Goal: Task Accomplishment & Management: Manage account settings

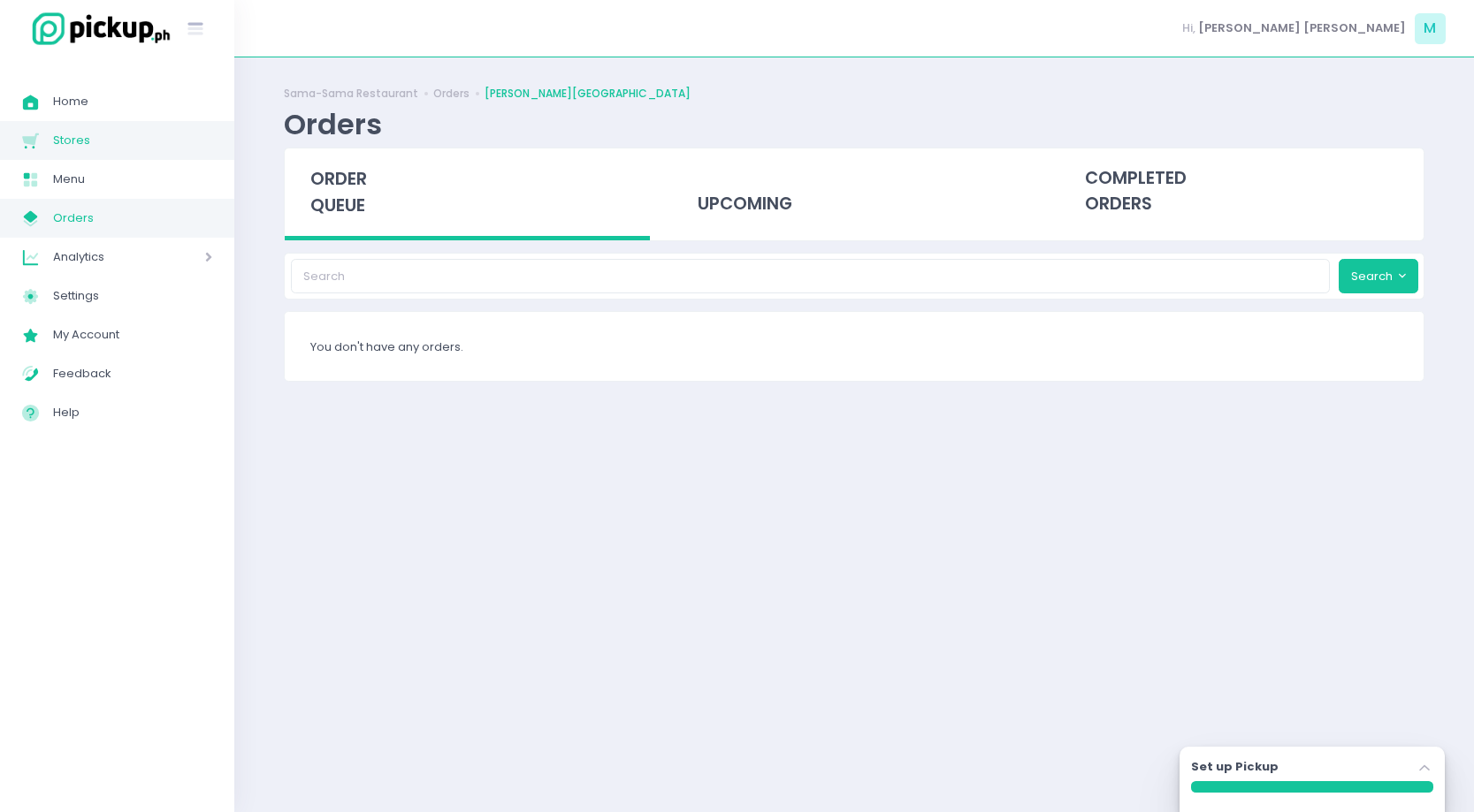
click at [69, 141] on span "Stores" at bounding box center [132, 140] width 159 height 23
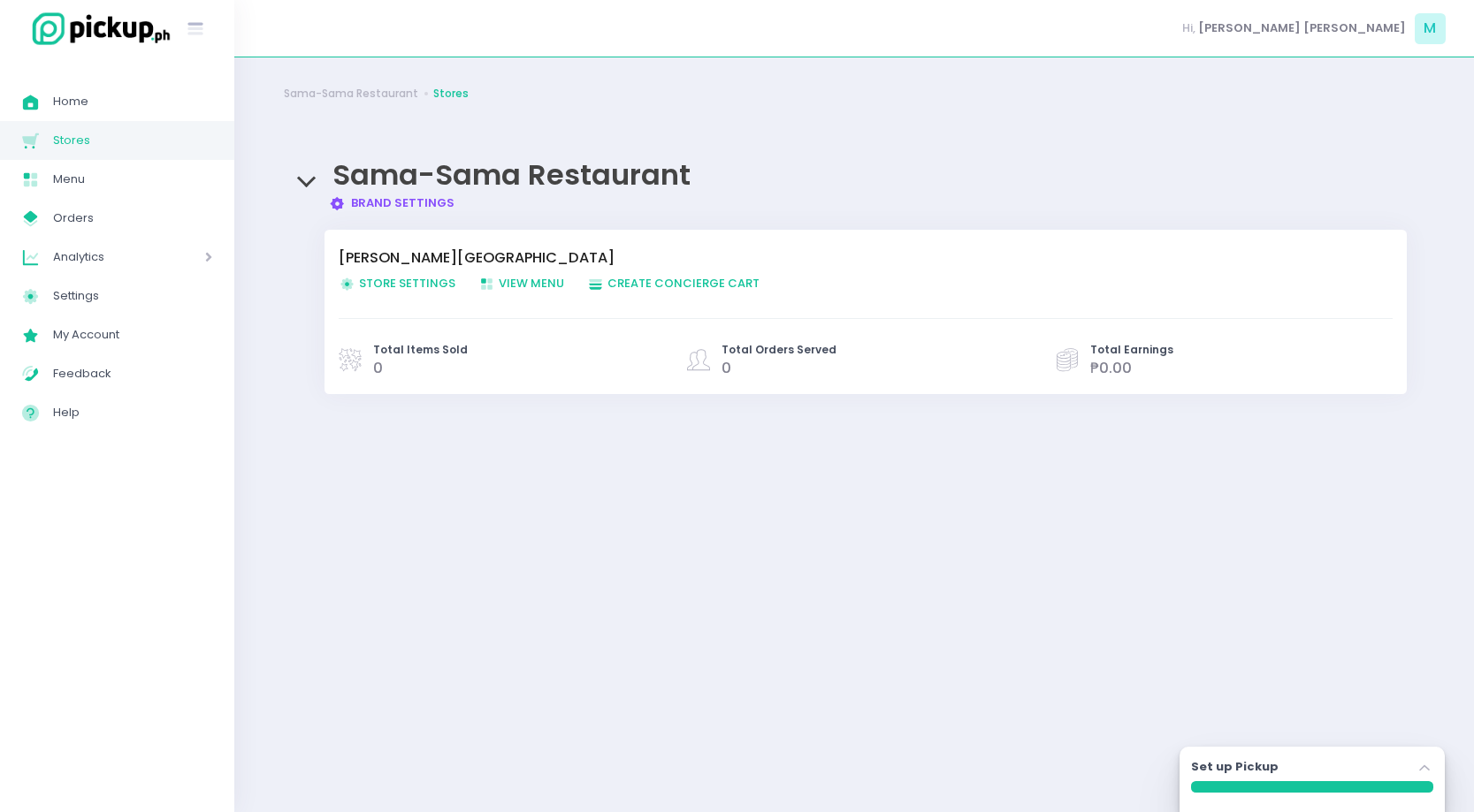
click at [407, 279] on span "Store Settings Created with Sketch. Store Settings" at bounding box center [397, 283] width 117 height 17
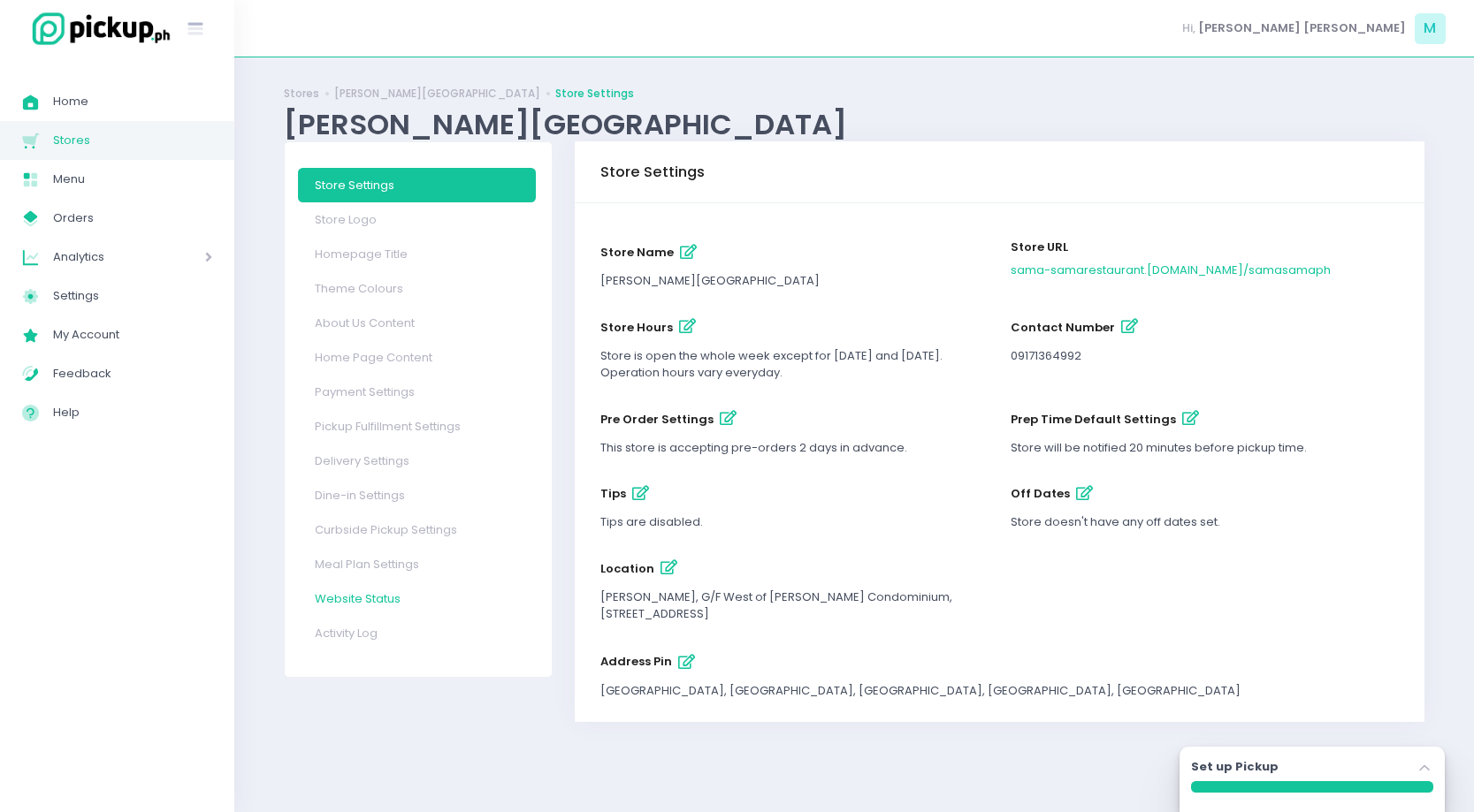
click at [361, 592] on link "Website Status" at bounding box center [417, 598] width 238 height 35
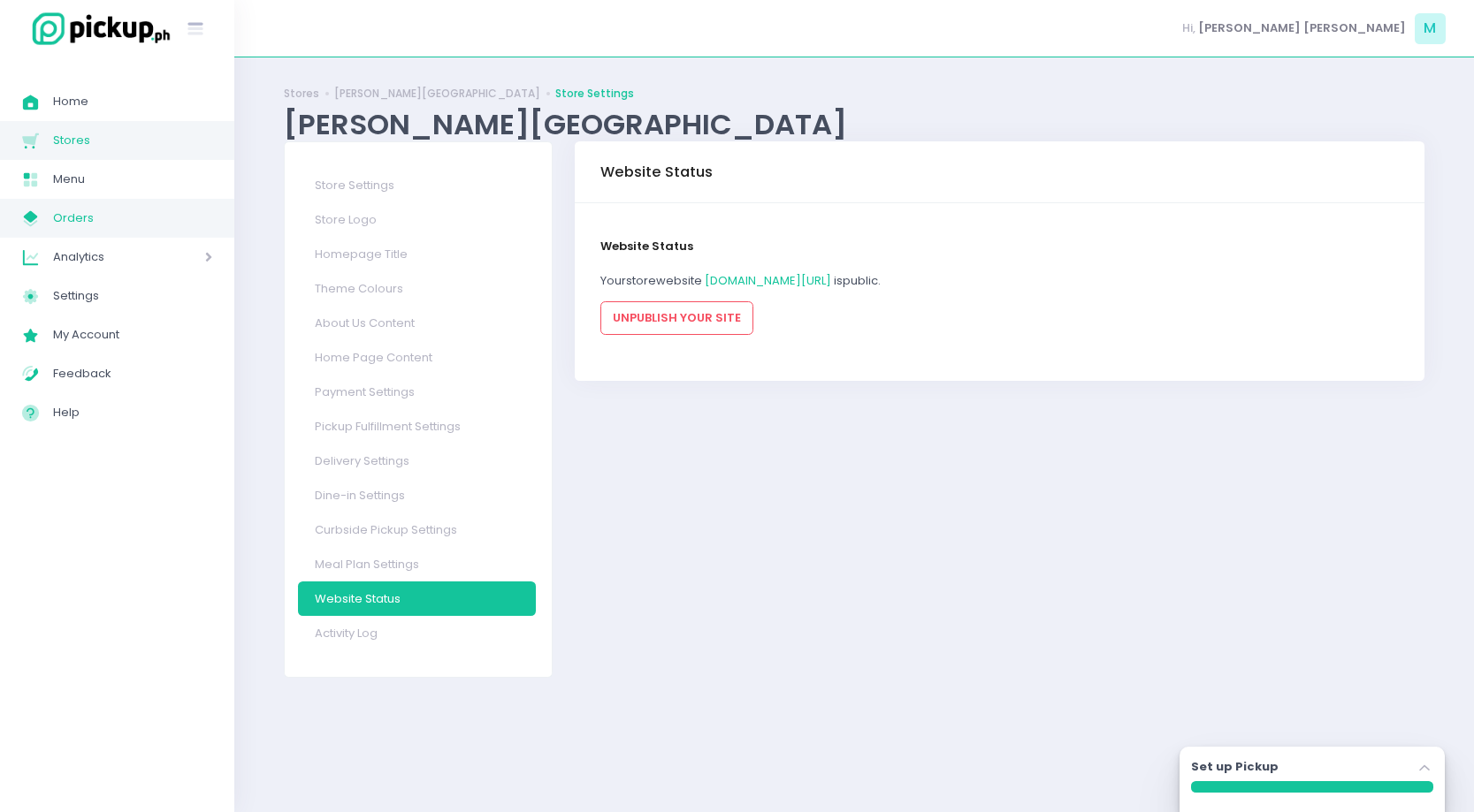
click at [96, 199] on link "My Store Created with Sketch. Orders" at bounding box center [117, 217] width 234 height 39
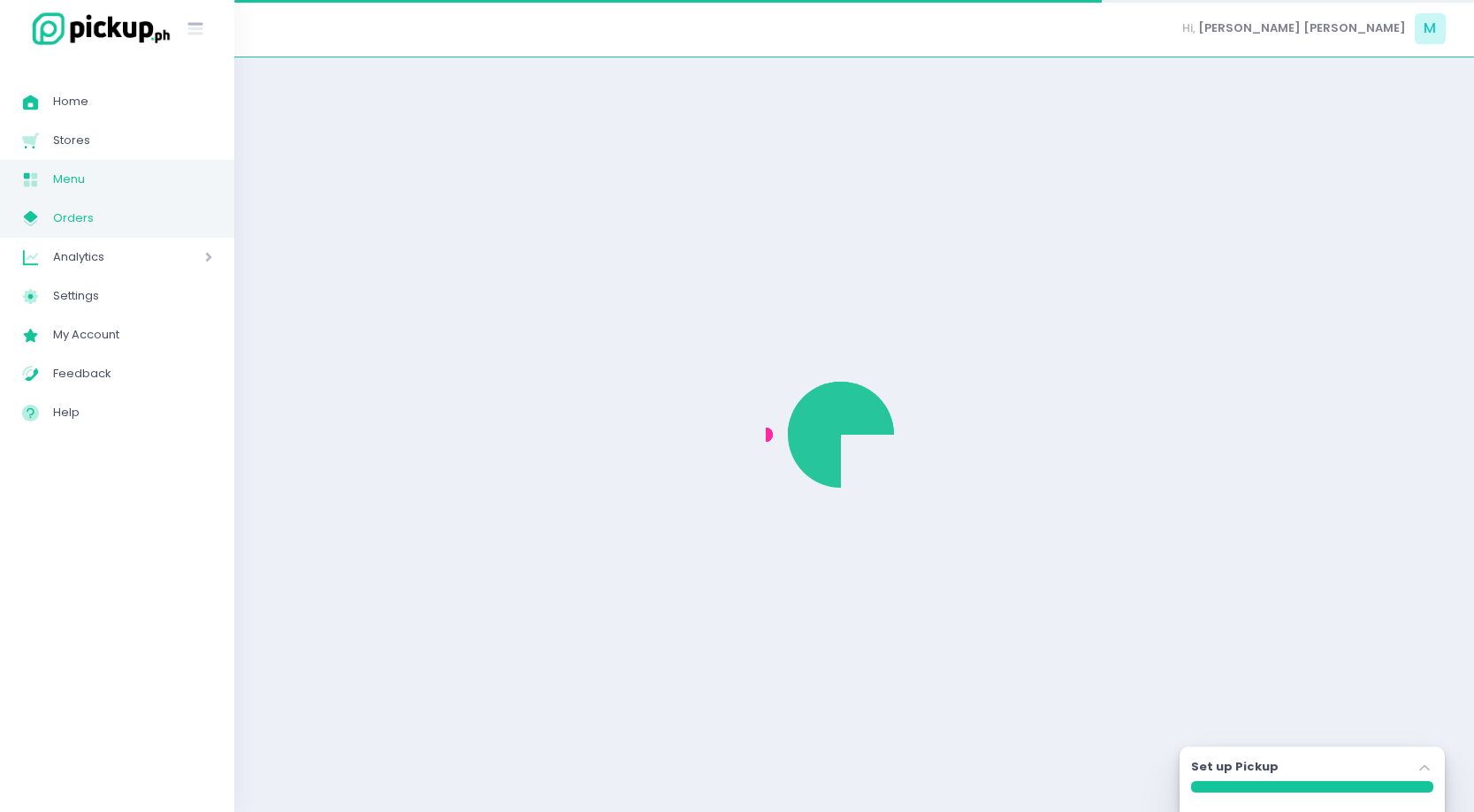
click at [90, 186] on span "Menu" at bounding box center [132, 179] width 159 height 23
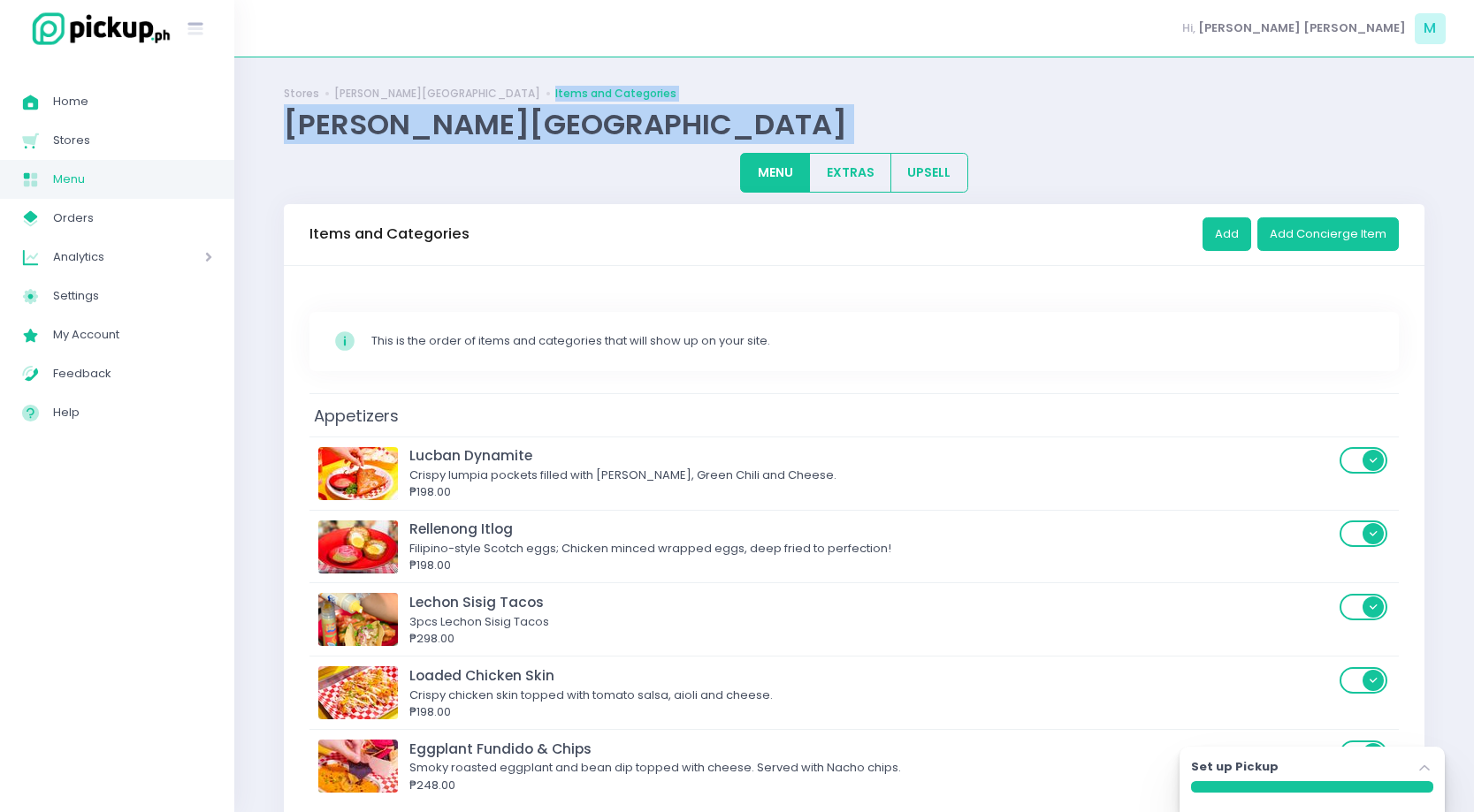
drag, startPoint x: 1009, startPoint y: 167, endPoint x: 982, endPoint y: -67, distance: 235.6
click at [982, 0] on html "Stockholm-icons / General / User Created with Sketch. Stockholm-icons / Text / …" at bounding box center [737, 406] width 1474 height 812
click at [129, 215] on span "Orders" at bounding box center [132, 218] width 159 height 23
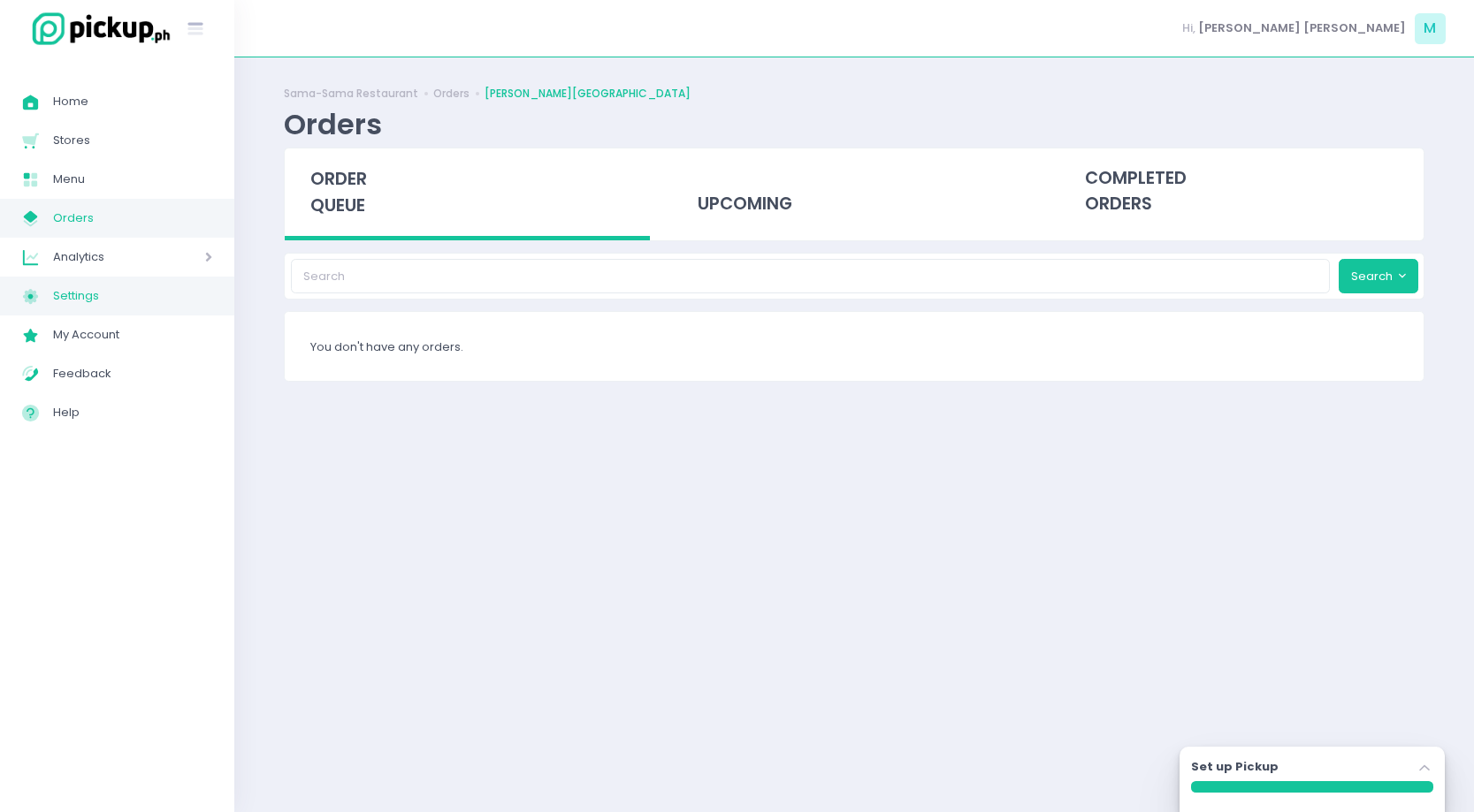
click at [170, 290] on span "Settings" at bounding box center [132, 295] width 159 height 23
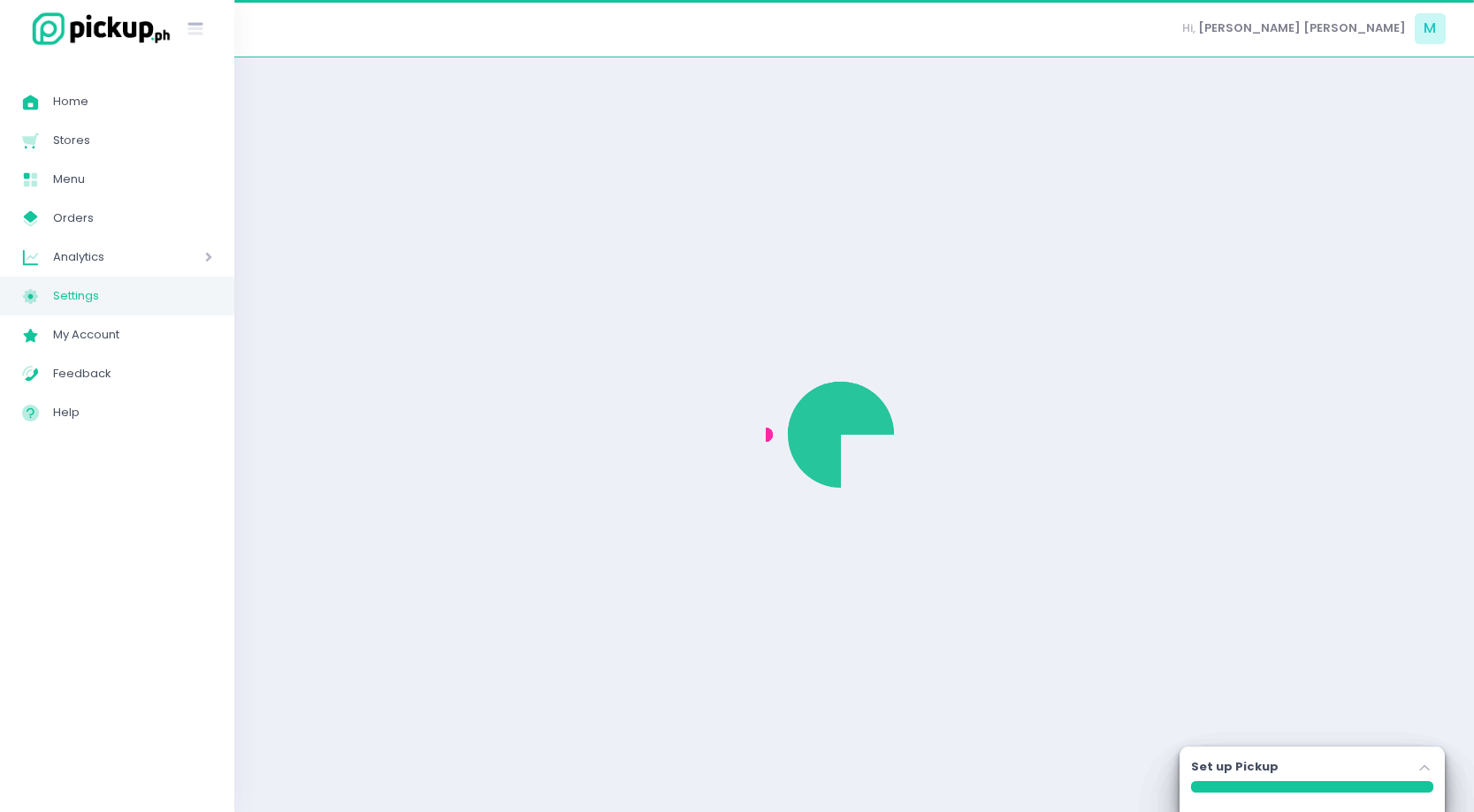
select select "active"
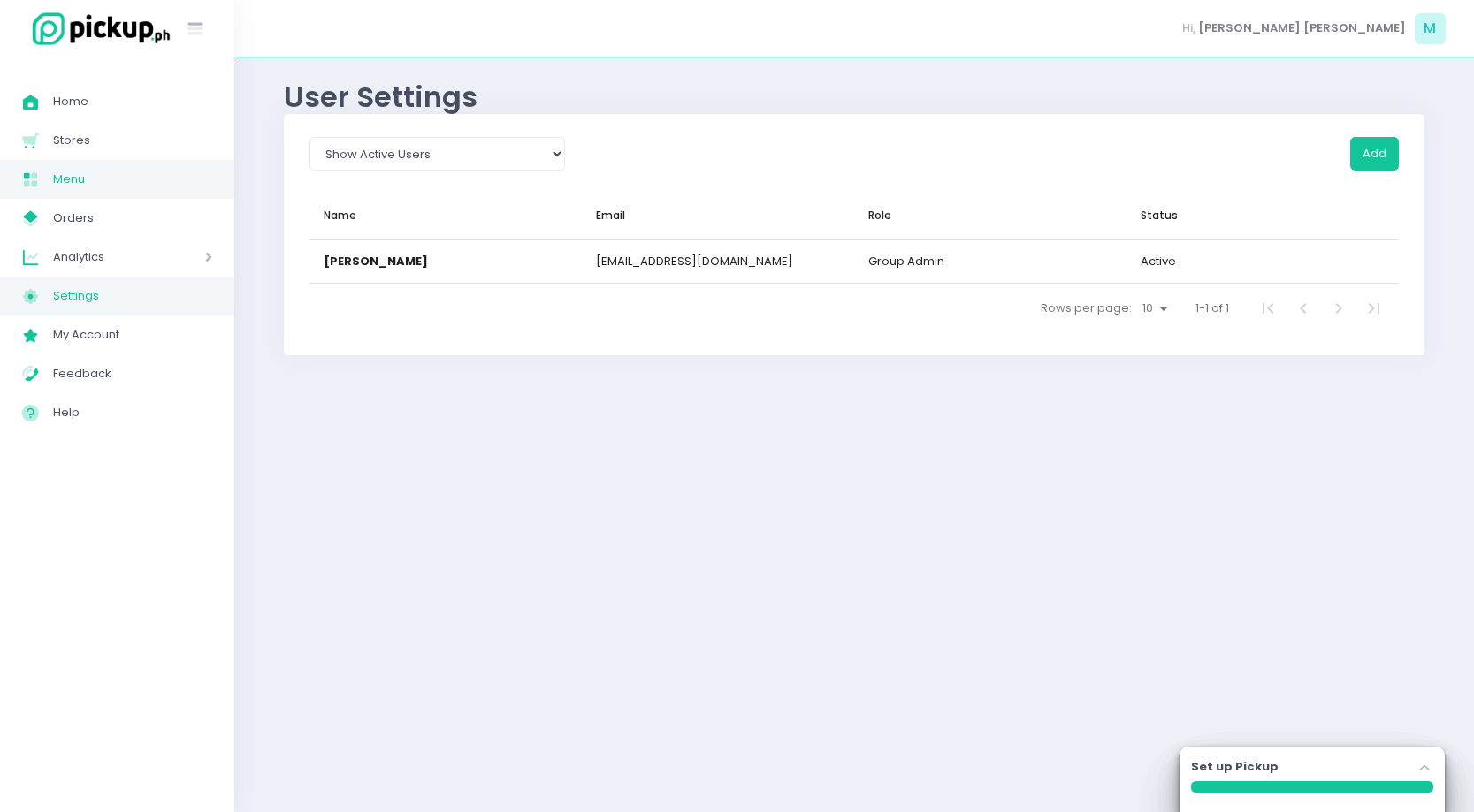
click at [70, 171] on span "Menu" at bounding box center [132, 179] width 159 height 23
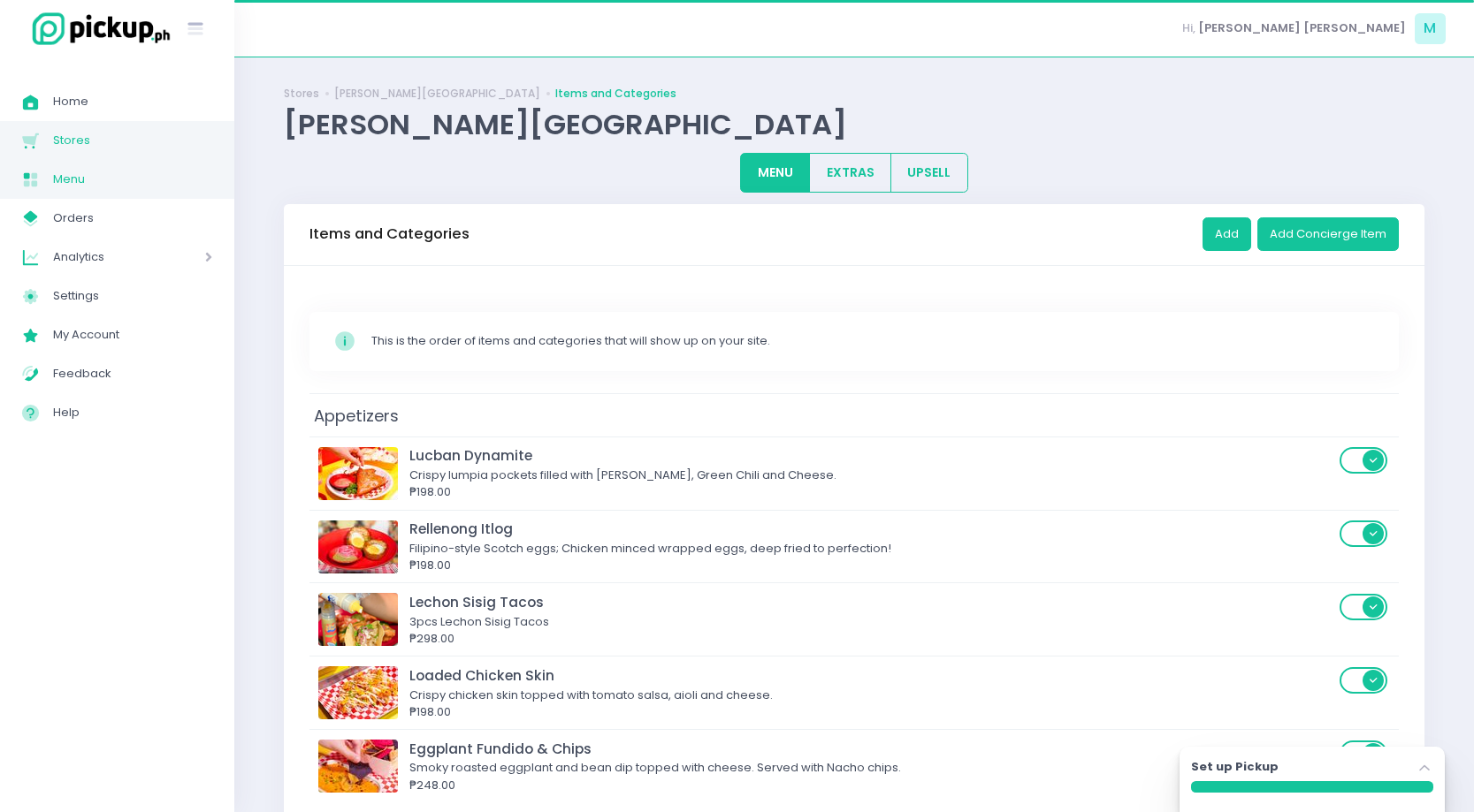
click at [66, 137] on span "Stores" at bounding box center [132, 140] width 159 height 23
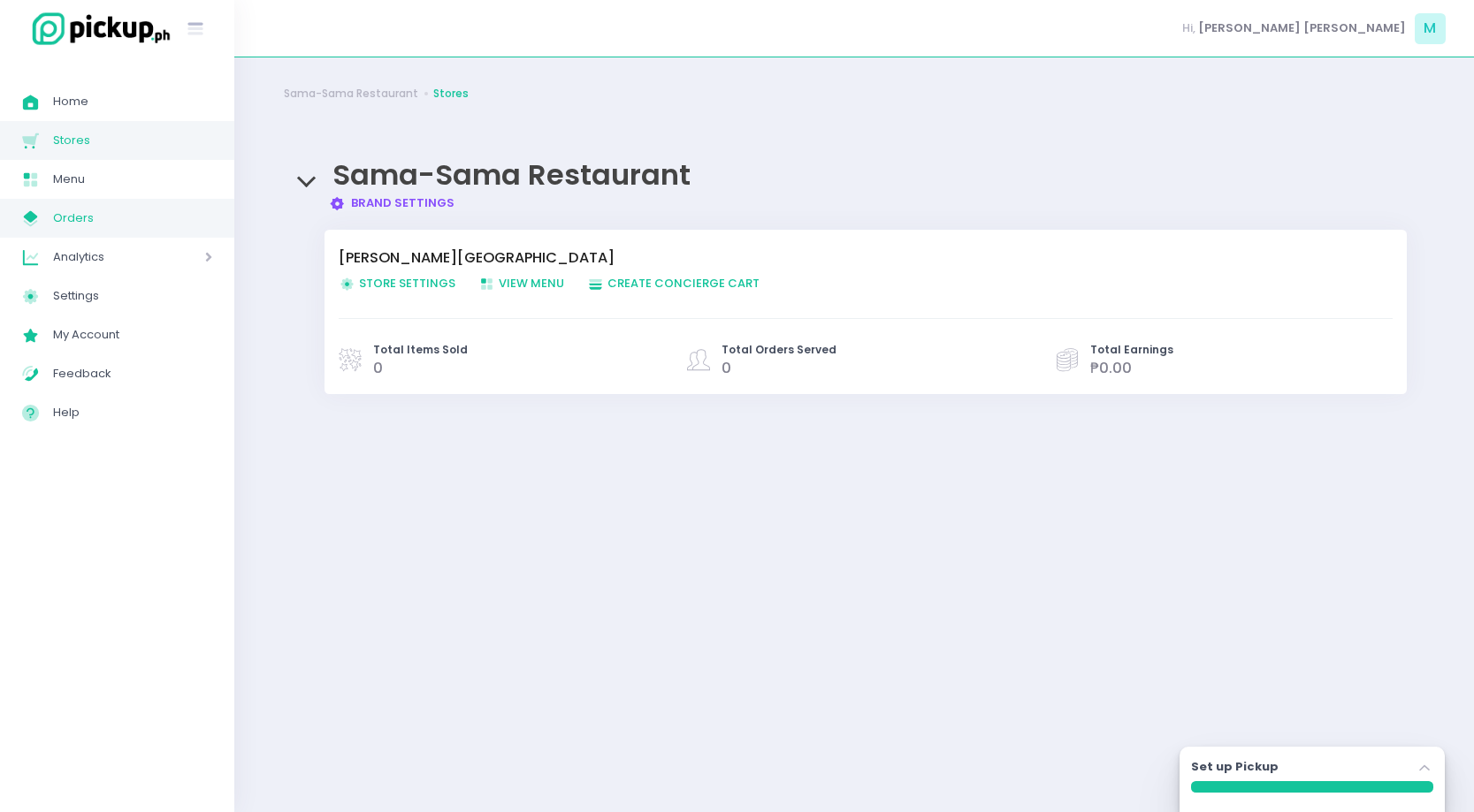
click at [92, 210] on span "Orders" at bounding box center [132, 218] width 159 height 23
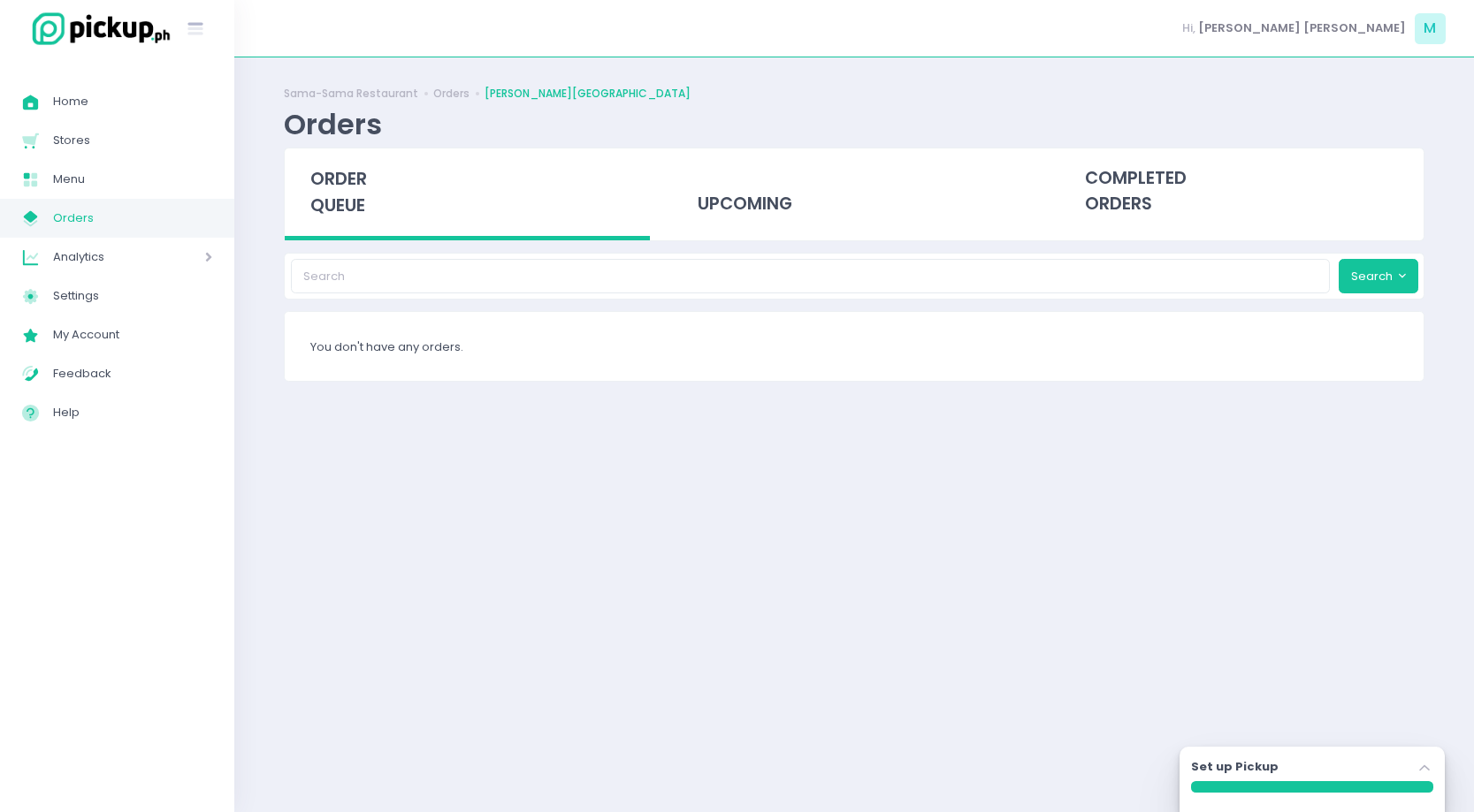
click at [799, 353] on div "You don't have any orders." at bounding box center [854, 346] width 1139 height 69
click at [1358, 278] on button "Search" at bounding box center [1378, 276] width 80 height 34
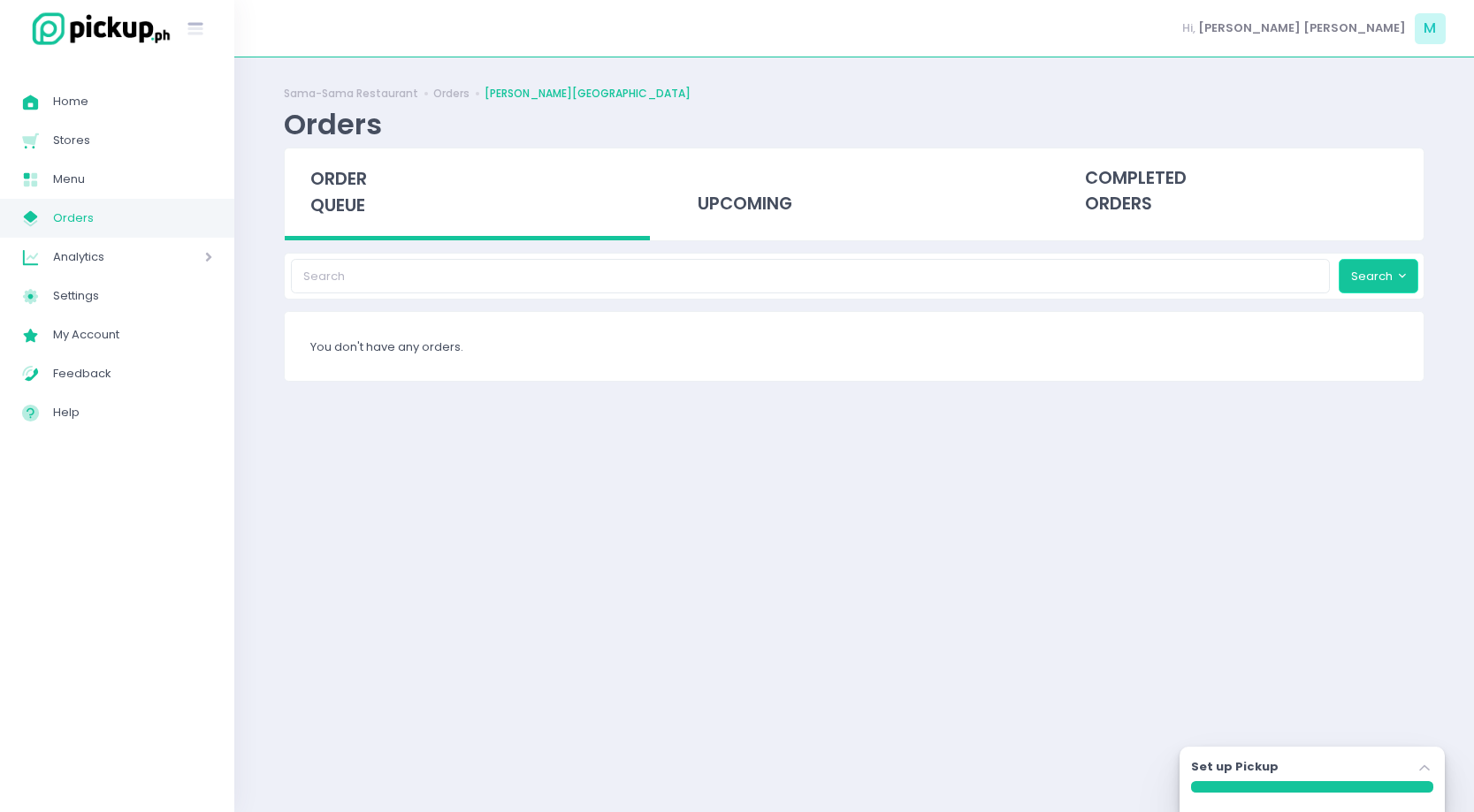
click at [1358, 278] on button "Search" at bounding box center [1378, 276] width 80 height 34
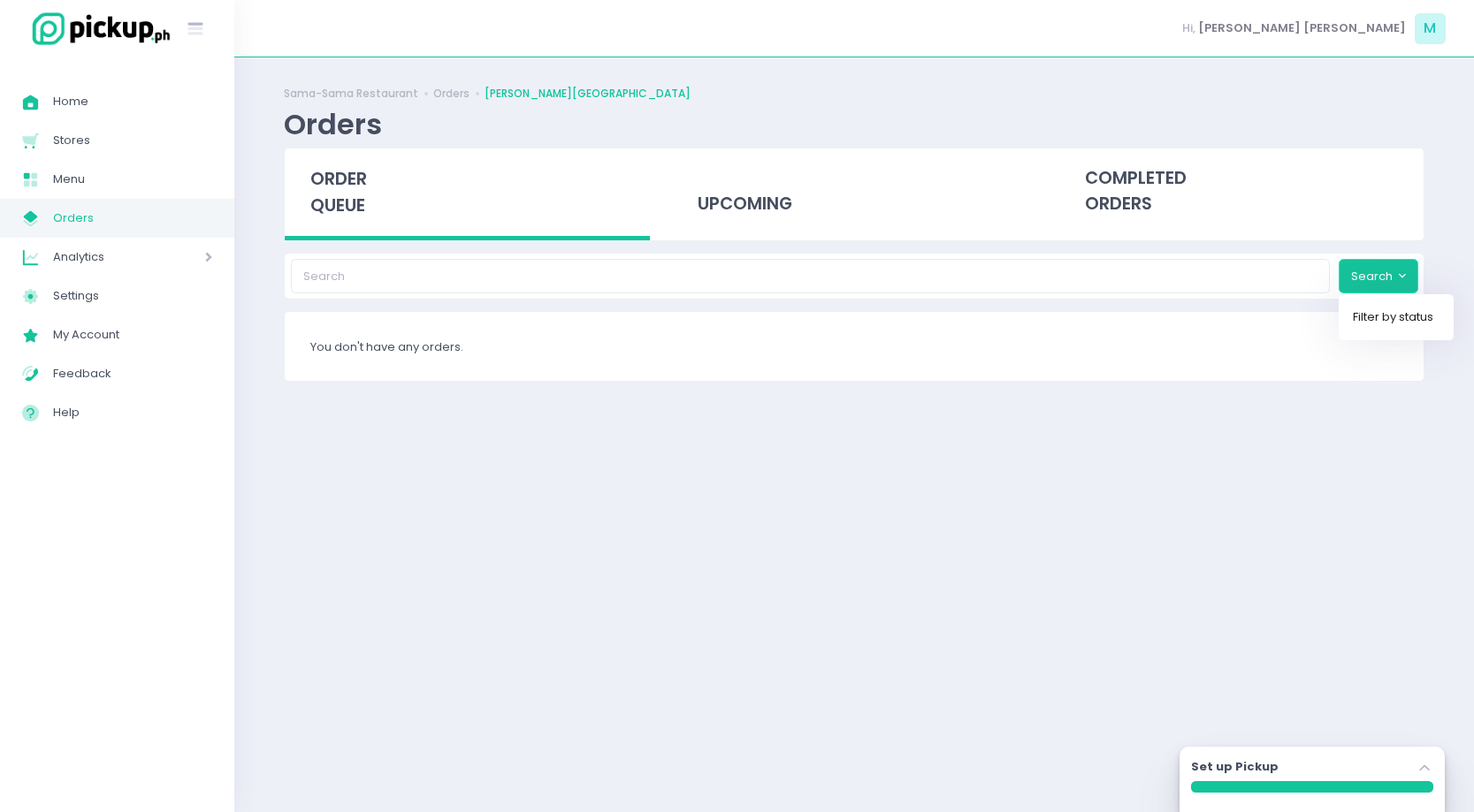
click at [1358, 278] on button "Search" at bounding box center [1378, 276] width 80 height 34
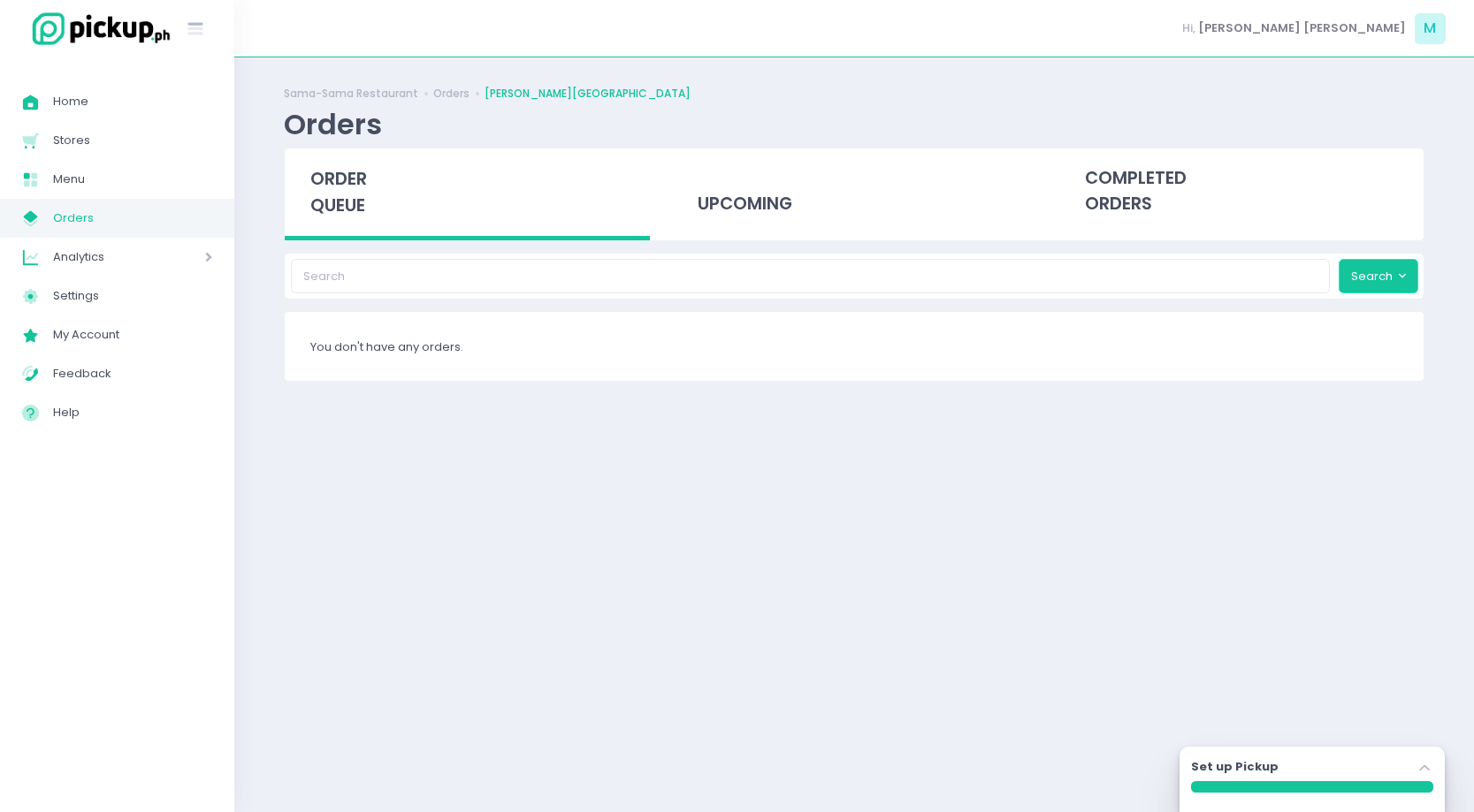
click at [1358, 278] on button "Search" at bounding box center [1378, 276] width 80 height 34
click at [1358, 279] on button "Search" at bounding box center [1378, 276] width 80 height 34
